Goal: Information Seeking & Learning: Find specific fact

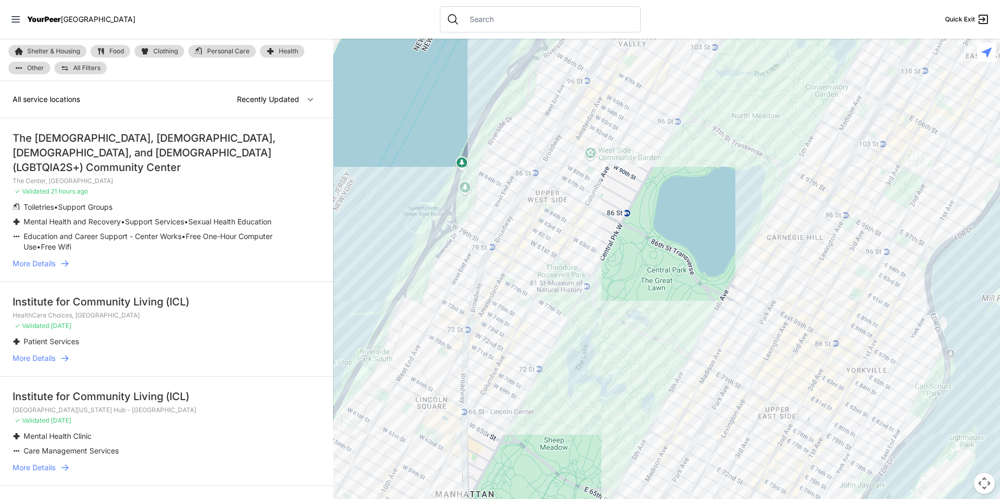
click at [442, 13] on div at bounding box center [540, 19] width 201 height 26
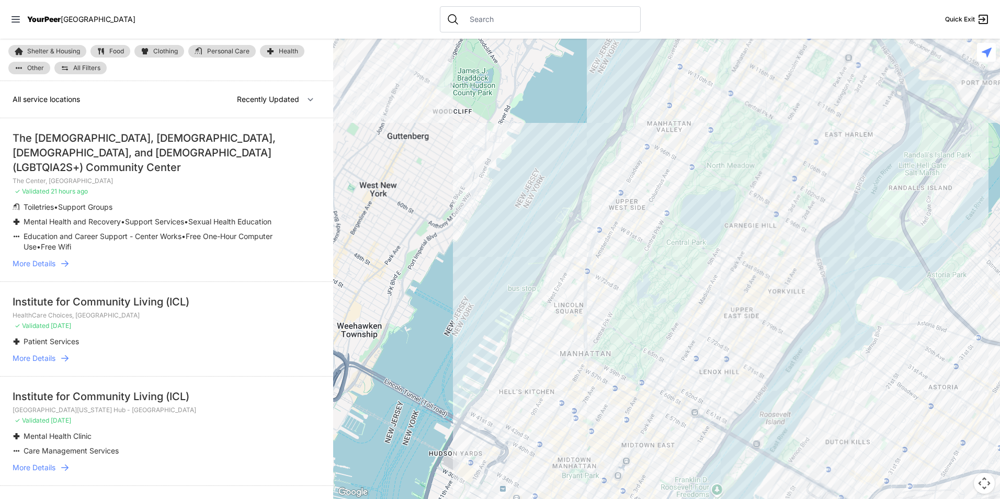
drag, startPoint x: 791, startPoint y: 230, endPoint x: 408, endPoint y: 526, distance: 483.5
click at [408, 483] on html "View map Close panel YourPeer [GEOGRAPHIC_DATA] Quick Exit Single Adult Familie…" at bounding box center [500, 249] width 1000 height 499
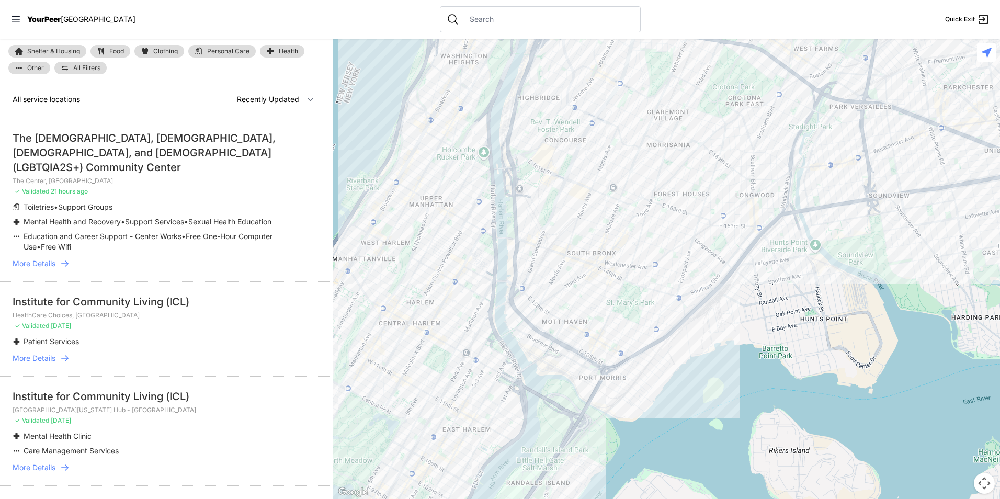
click at [109, 47] on link "Food" at bounding box center [110, 51] width 40 height 13
select select "recentlyUpdated"
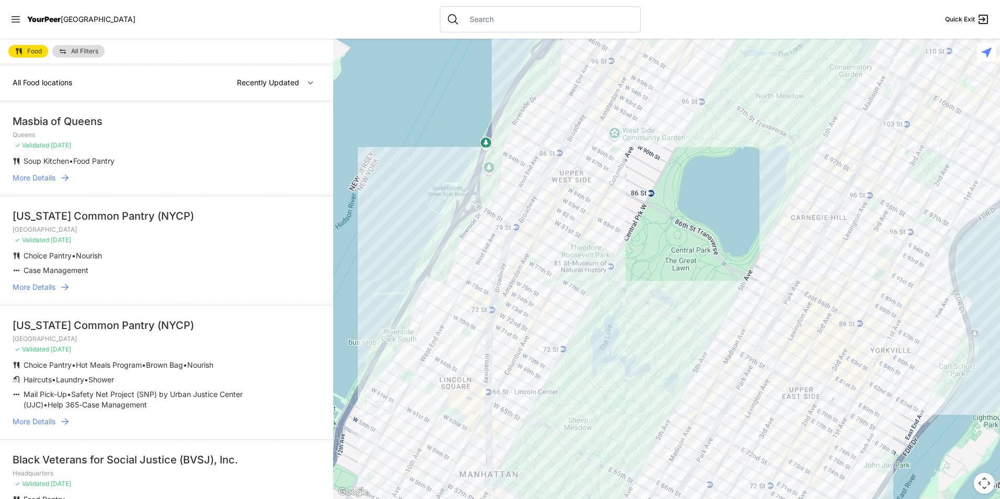
click at [74, 50] on span "All Filters" at bounding box center [84, 51] width 27 height 6
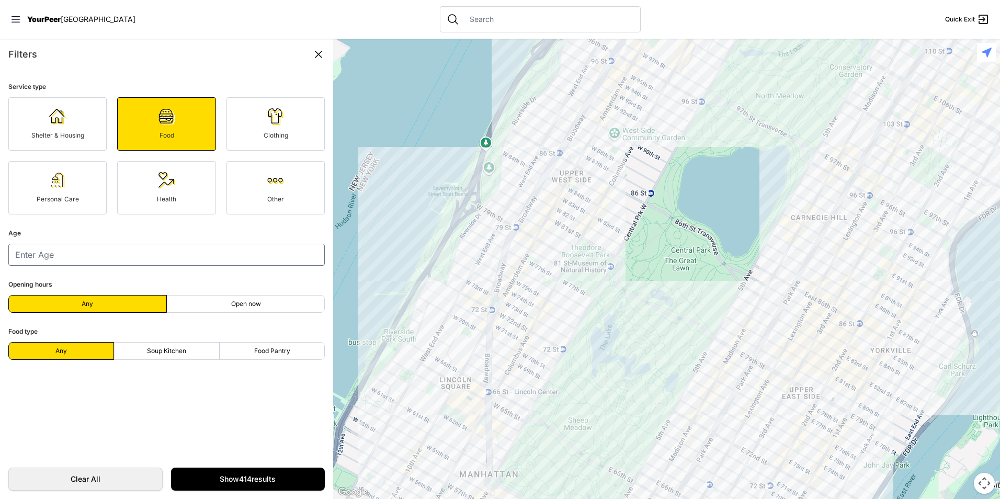
click at [187, 345] on label "Soup Kitchen" at bounding box center [167, 351] width 106 height 18
click at [167, 351] on input "Soup Kitchen" at bounding box center [166, 351] width 1 height 1
radio input "true"
select select "recentlyUpdated"
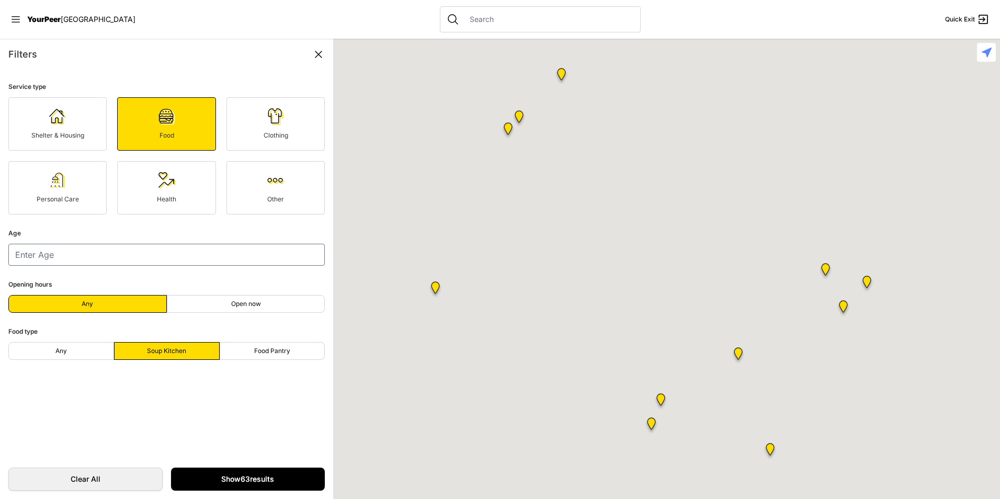
click at [235, 483] on link "Show 63 results" at bounding box center [248, 479] width 154 height 23
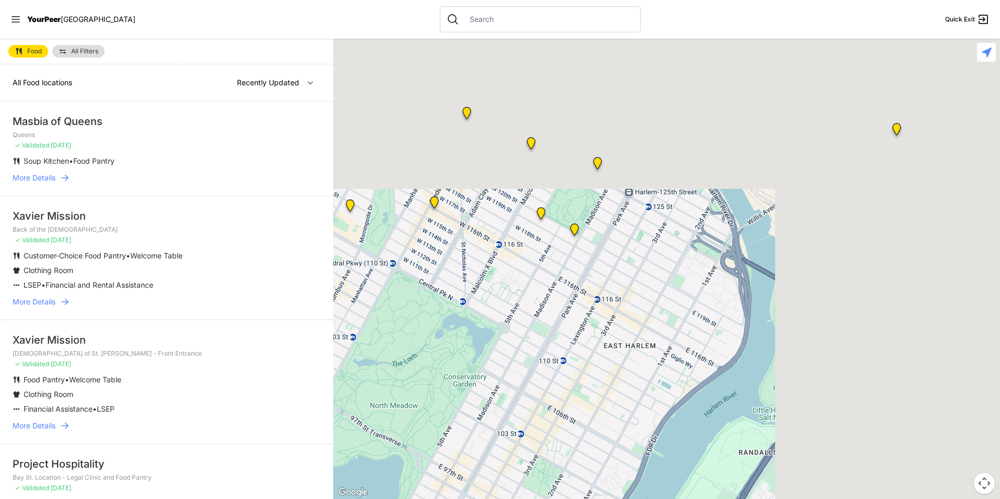
drag, startPoint x: 675, startPoint y: 210, endPoint x: 320, endPoint y: 526, distance: 474.9
click at [320, 483] on html "View map Close panel YourPeer [GEOGRAPHIC_DATA] Quick Exit Single Adult Familie…" at bounding box center [500, 249] width 1000 height 499
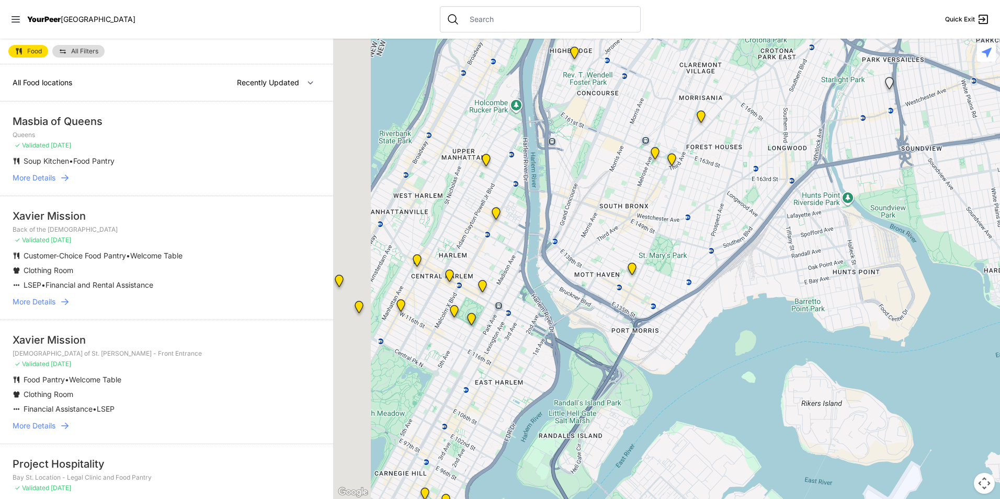
drag, startPoint x: 417, startPoint y: 196, endPoint x: 530, endPoint y: 274, distance: 137.2
click at [533, 275] on div at bounding box center [666, 269] width 667 height 460
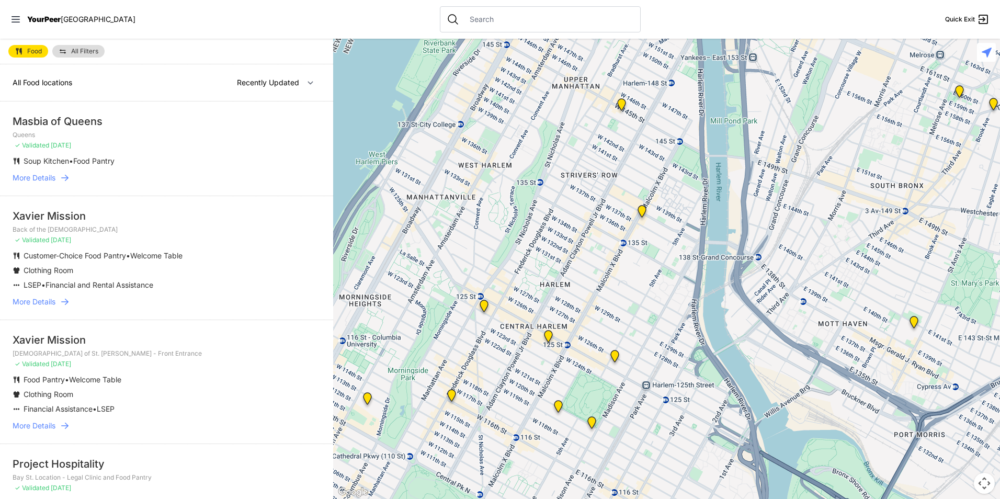
drag, startPoint x: 499, startPoint y: 434, endPoint x: 542, endPoint y: 273, distance: 166.6
click at [542, 273] on div at bounding box center [666, 269] width 667 height 460
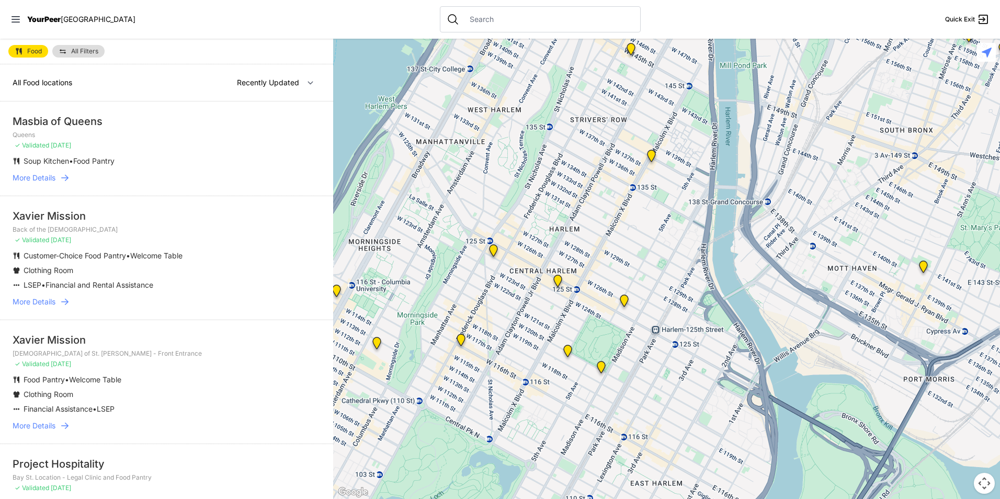
click at [493, 255] on img at bounding box center [493, 252] width 21 height 25
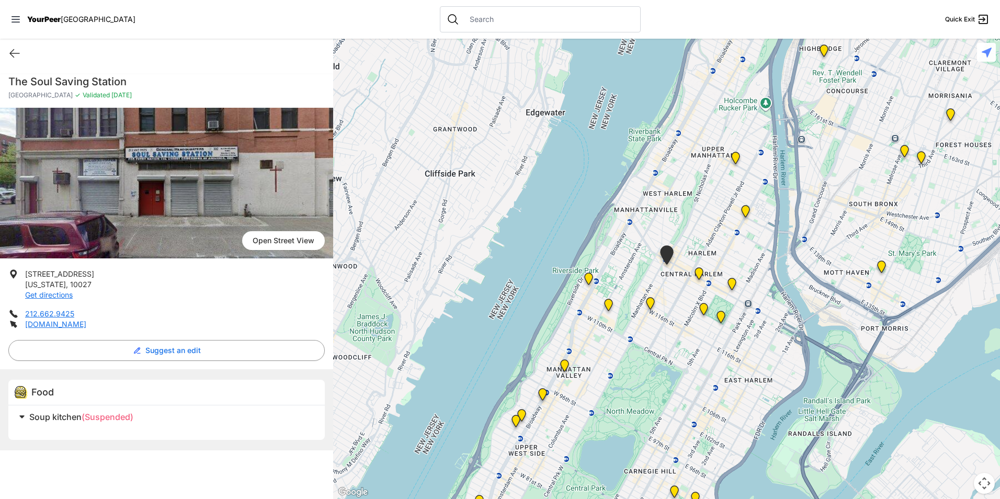
click at [702, 313] on img at bounding box center [703, 311] width 21 height 25
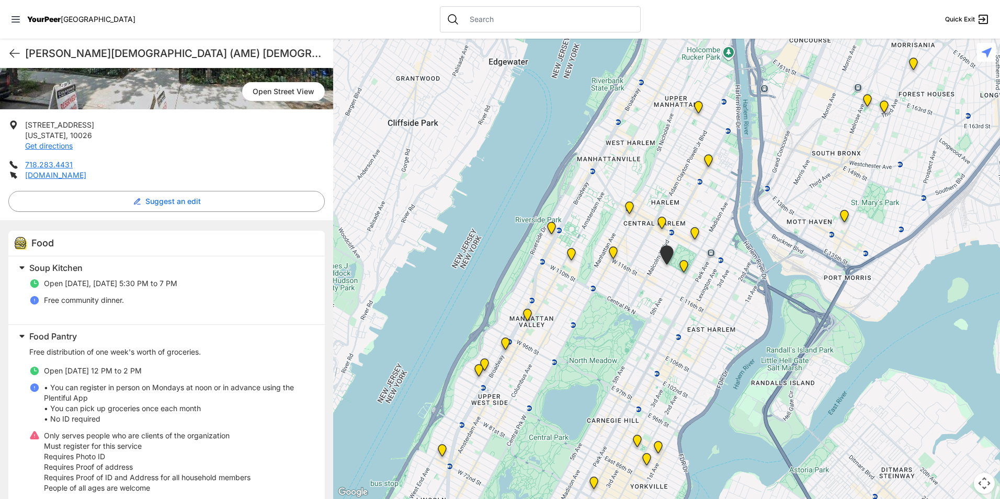
scroll to position [166, 0]
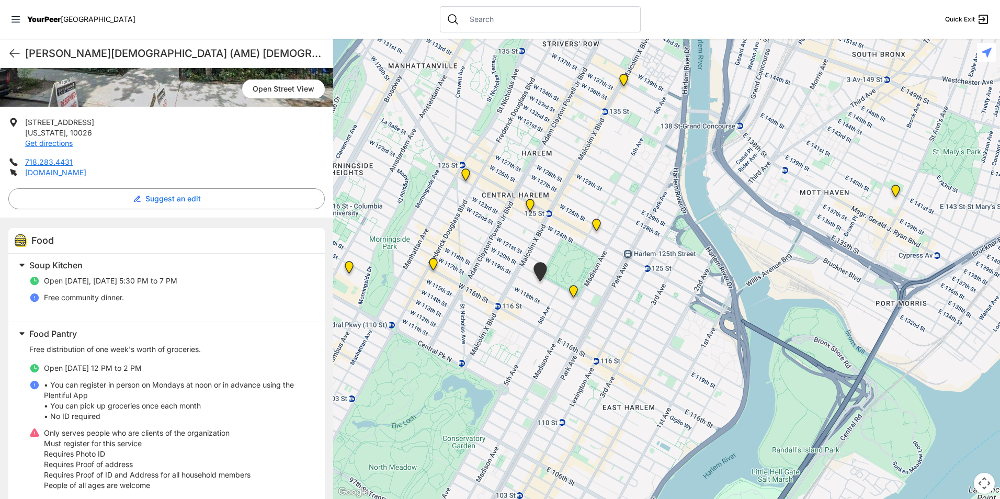
click at [202, 50] on h1 "[PERSON_NAME][DEMOGRAPHIC_DATA] (AME) [DEMOGRAPHIC_DATA]" at bounding box center [175, 53] width 300 height 15
copy div "[PERSON_NAME][DEMOGRAPHIC_DATA] (AME) [DEMOGRAPHIC_DATA] Quick Exit"
drag, startPoint x: 91, startPoint y: 117, endPoint x: 25, endPoint y: 107, distance: 67.2
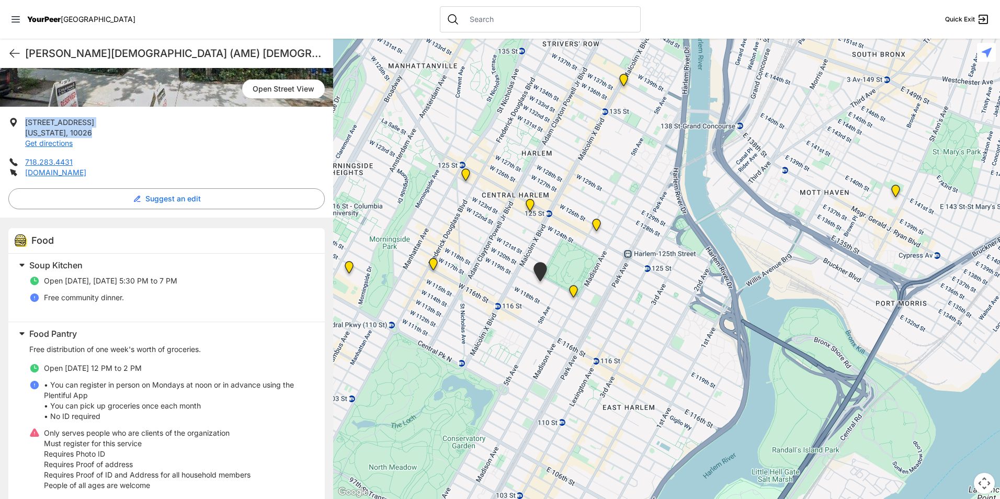
click at [25, 117] on li "[STREET_ADDRESS][US_STATE] Get directions" at bounding box center [166, 132] width 316 height 31
copy p "[STREET_ADDRESS][US_STATE]"
click at [215, 292] on li "Free community dinner." at bounding box center [170, 297] width 283 height 10
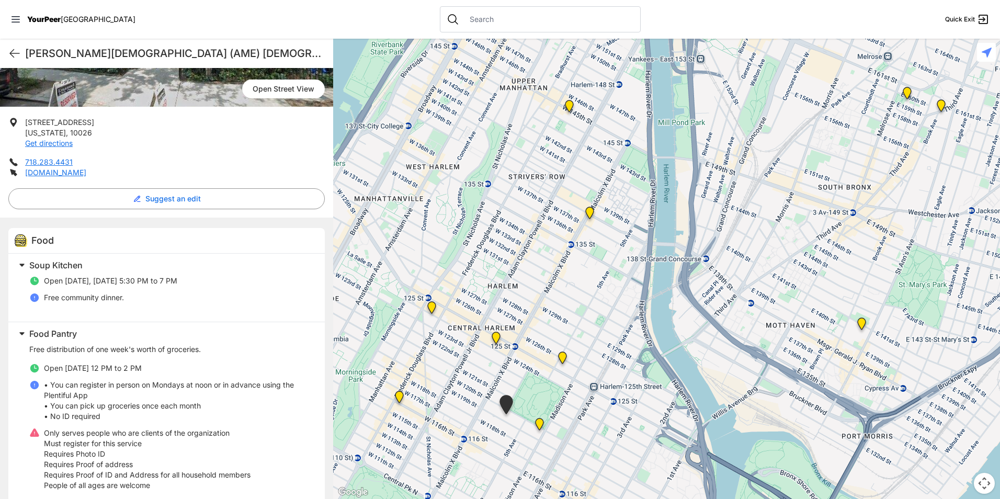
drag, startPoint x: 566, startPoint y: 259, endPoint x: 531, endPoint y: 408, distance: 152.6
click at [531, 408] on div at bounding box center [666, 269] width 667 height 460
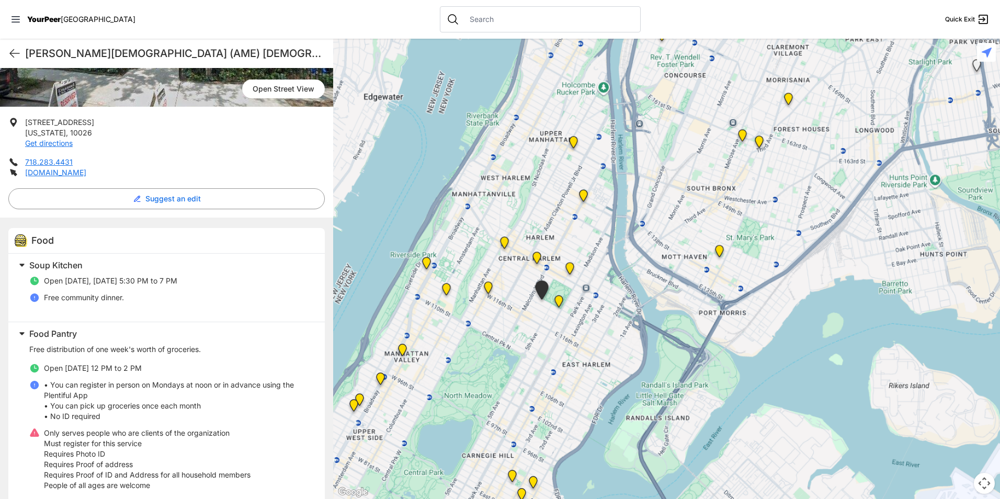
drag, startPoint x: 584, startPoint y: 164, endPoint x: 579, endPoint y: 231, distance: 67.1
click at [579, 231] on div at bounding box center [666, 269] width 667 height 460
